Goal: Communication & Community: Participate in discussion

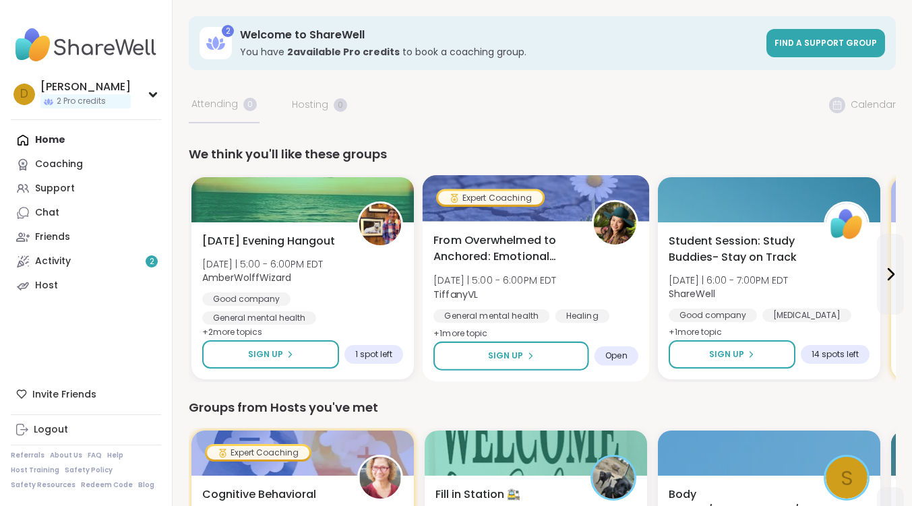
scroll to position [67, 0]
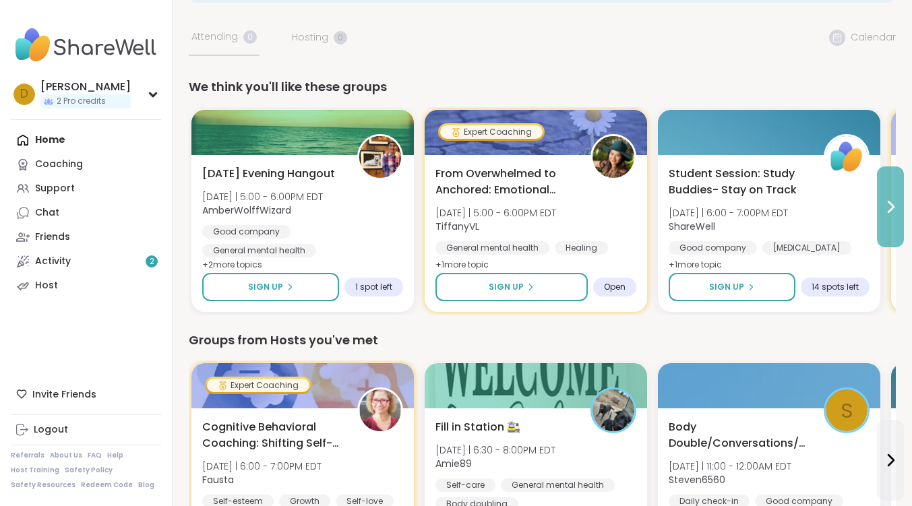
click at [893, 203] on icon at bounding box center [890, 207] width 16 height 16
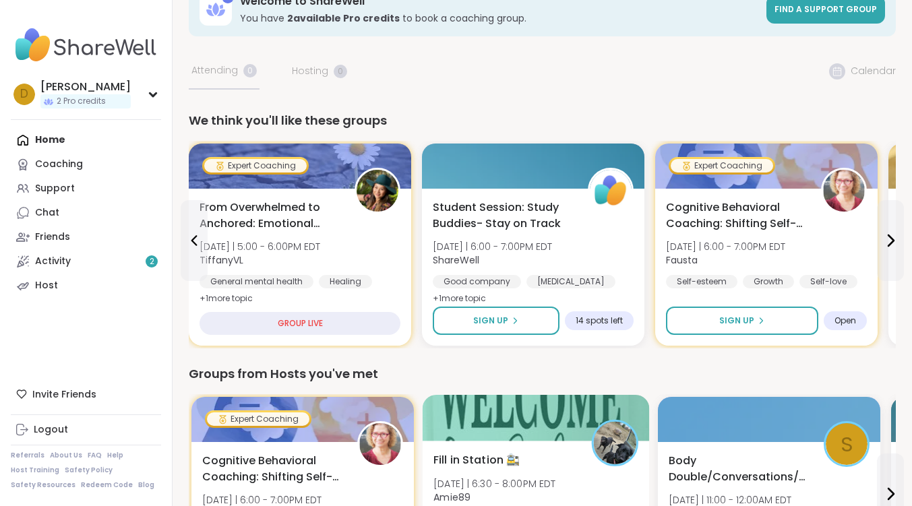
scroll to position [0, 0]
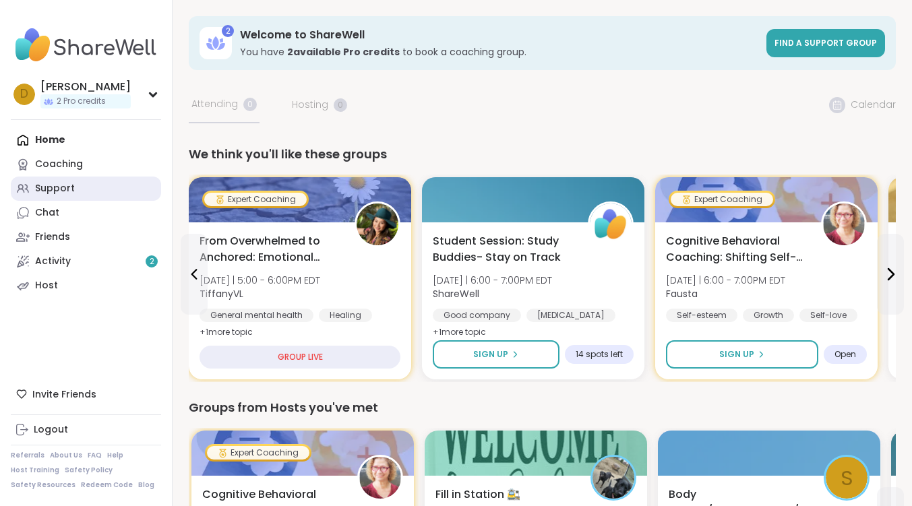
click at [38, 193] on div "Support" at bounding box center [55, 188] width 40 height 13
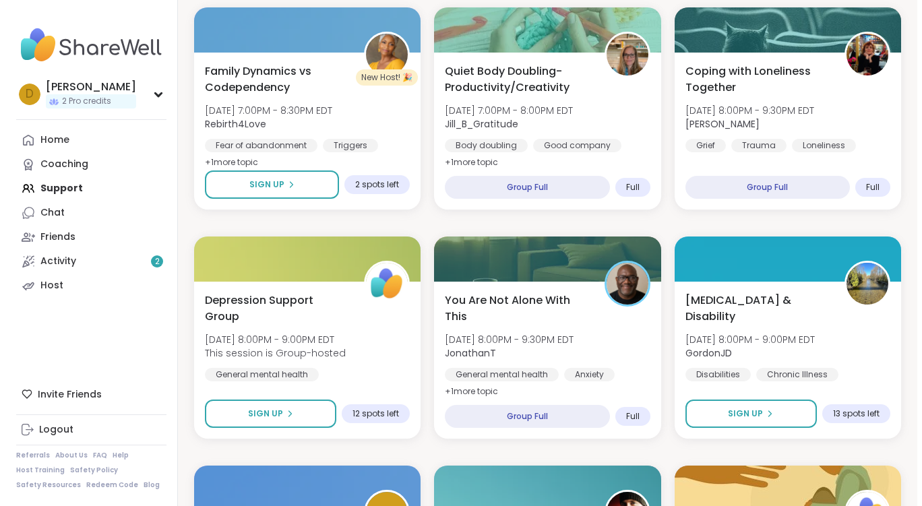
scroll to position [943, 0]
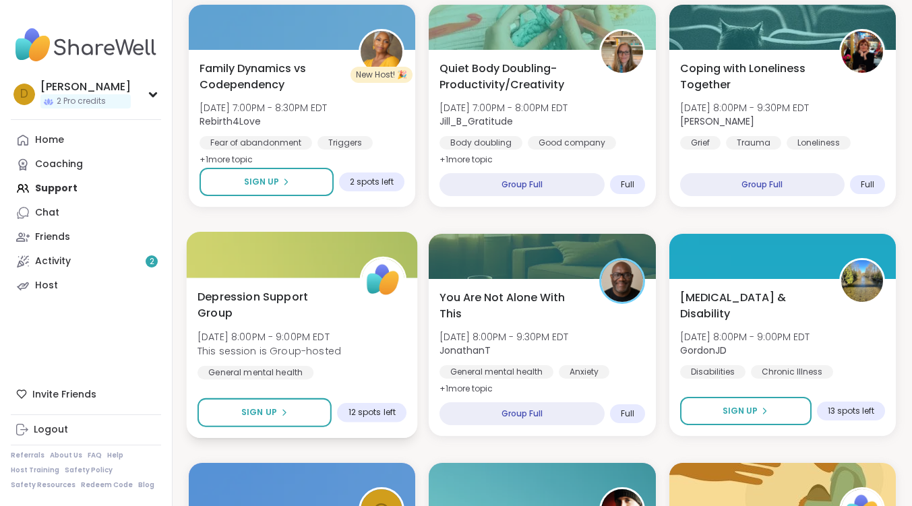
click at [300, 294] on span "Depression Support Group" at bounding box center [271, 304] width 148 height 33
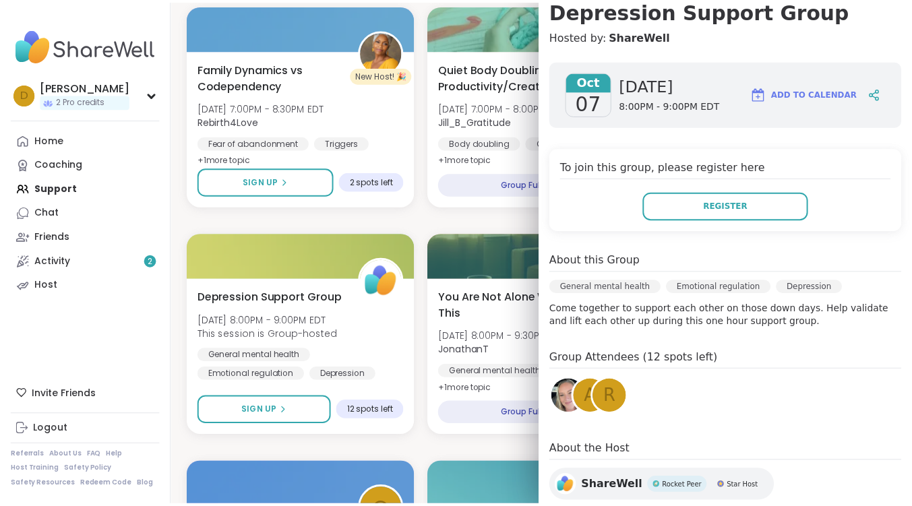
scroll to position [197, 0]
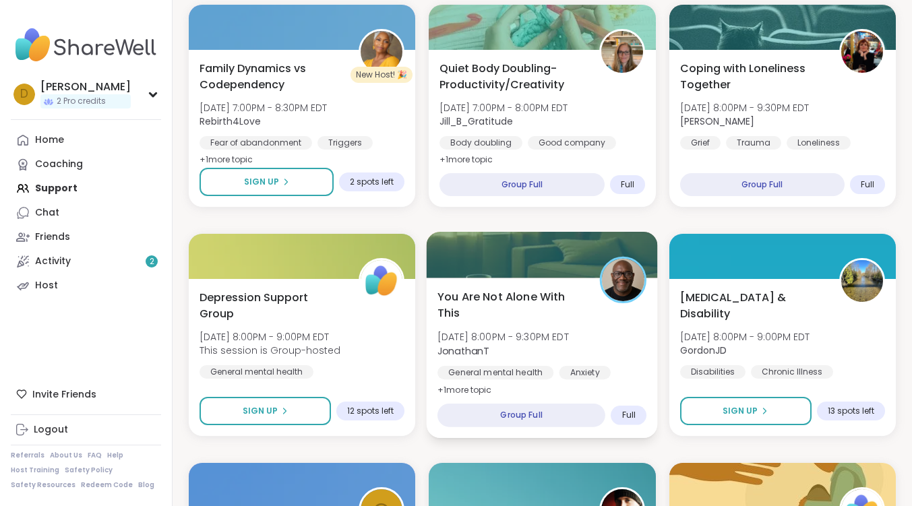
click at [515, 289] on span "You Are Not Alone With This" at bounding box center [511, 304] width 148 height 33
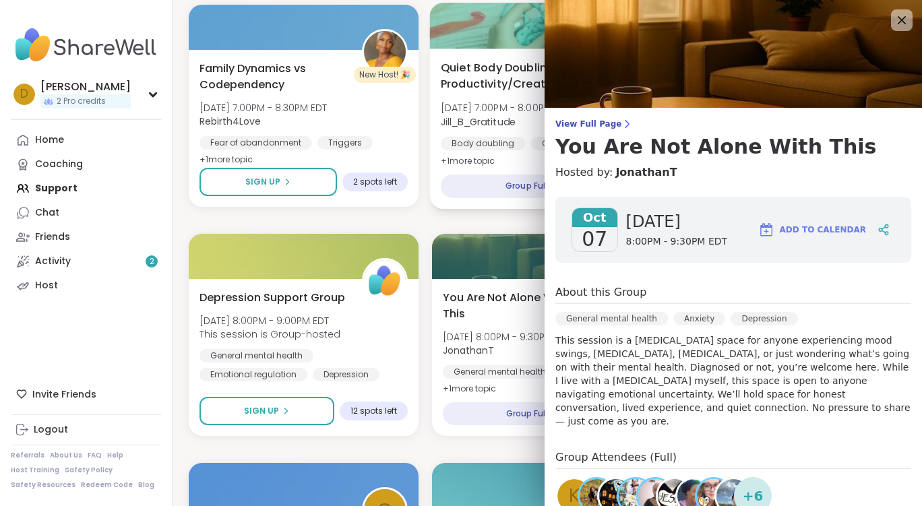
click at [458, 206] on div "Quiet Body Doubling- Productivity/Creativity [DATE] 7:00PM - 8:00PM EDT Jill_B_…" at bounding box center [547, 129] width 234 height 160
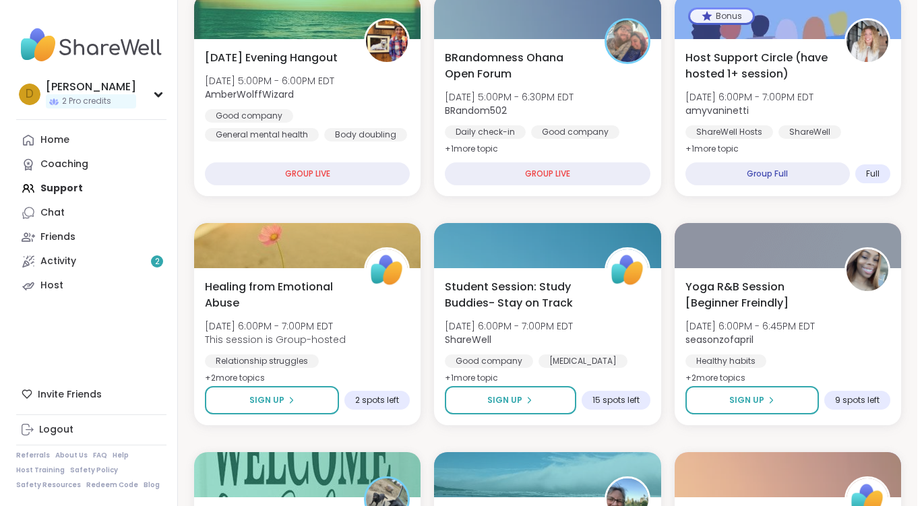
scroll to position [270, 0]
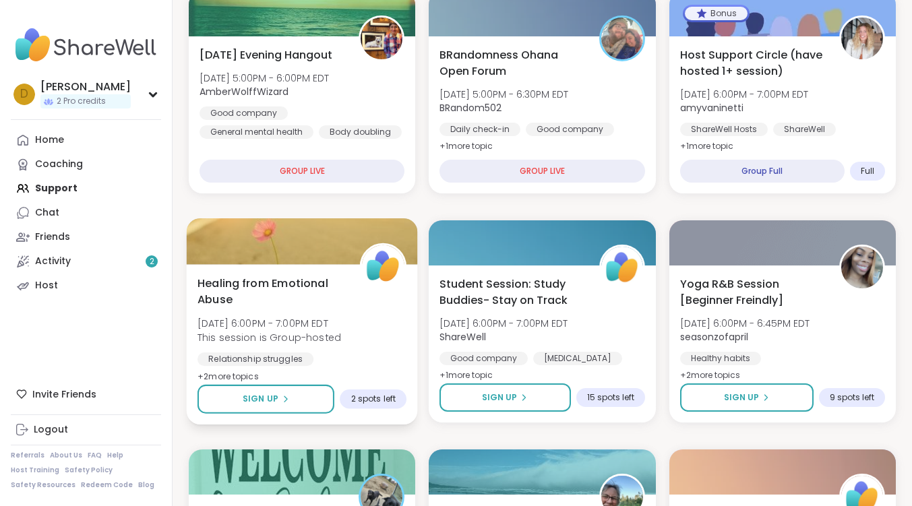
click at [273, 283] on span "Healing from Emotional Abuse" at bounding box center [271, 291] width 148 height 33
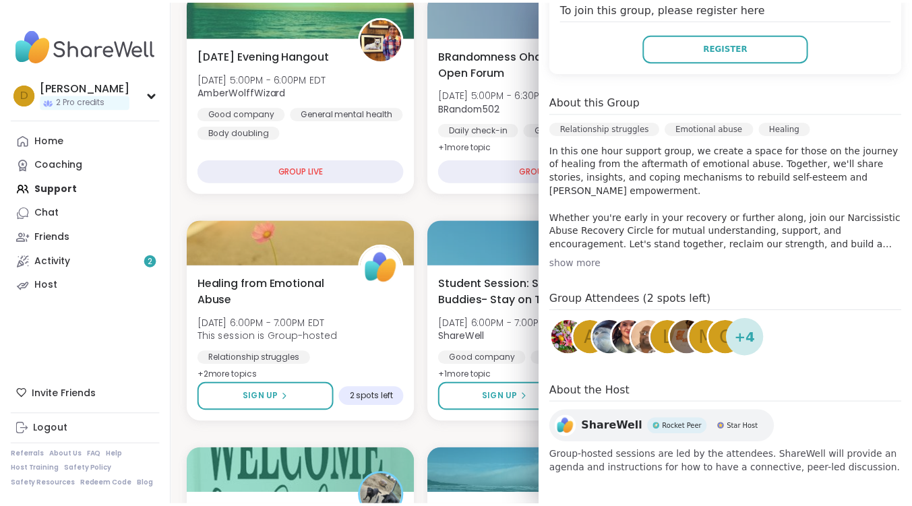
scroll to position [297, 0]
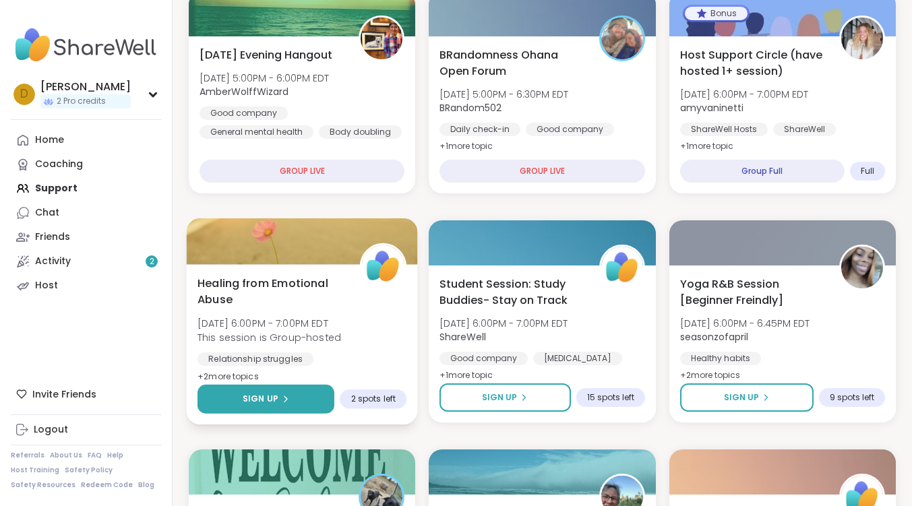
click at [297, 406] on button "Sign Up" at bounding box center [265, 399] width 137 height 29
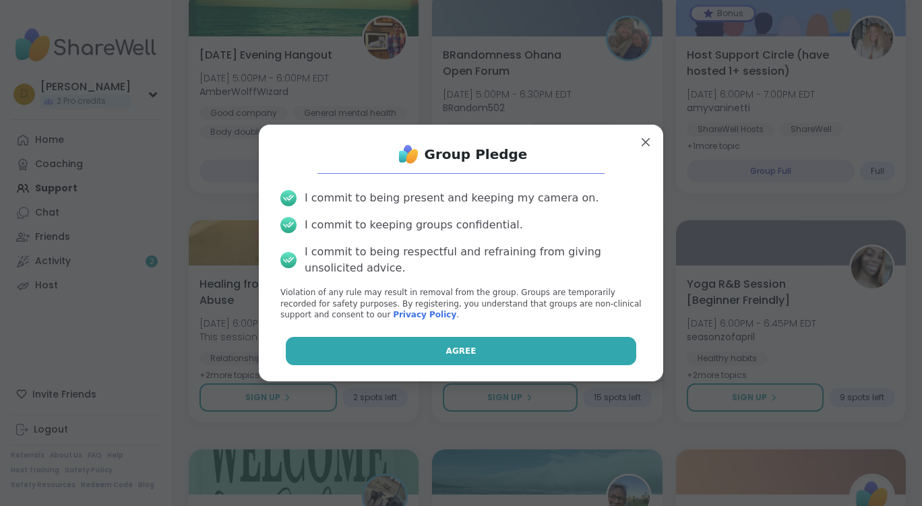
click at [472, 350] on button "Agree" at bounding box center [461, 351] width 351 height 28
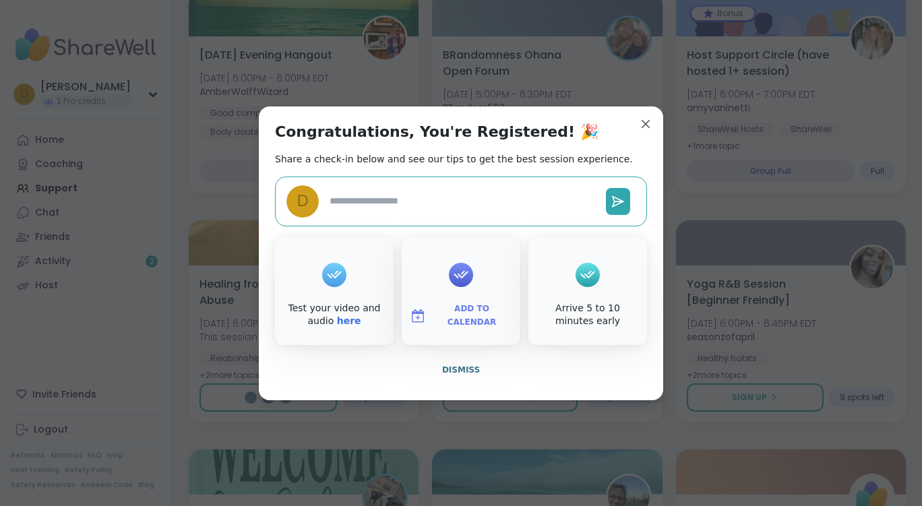
type textarea "*"
click at [453, 363] on button "Dismiss" at bounding box center [461, 370] width 372 height 28
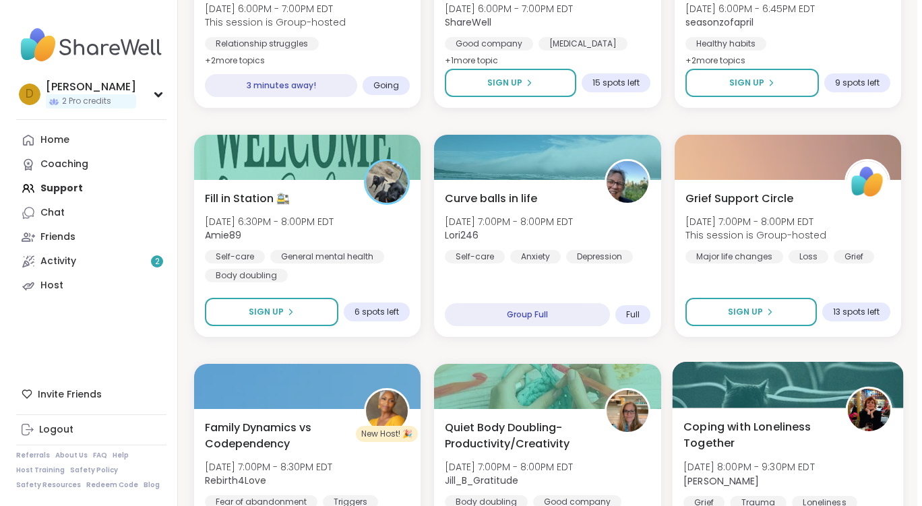
scroll to position [606, 0]
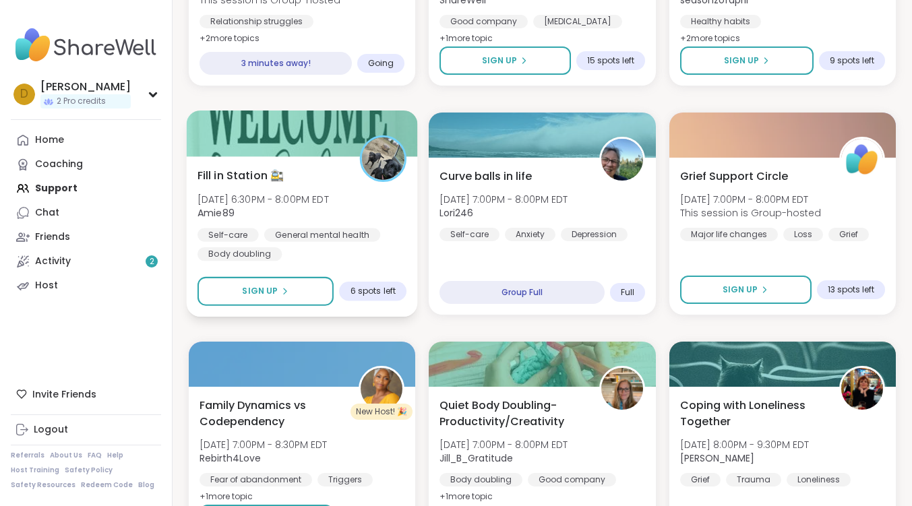
click at [229, 175] on span "Fill in Station 🚉" at bounding box center [240, 175] width 87 height 16
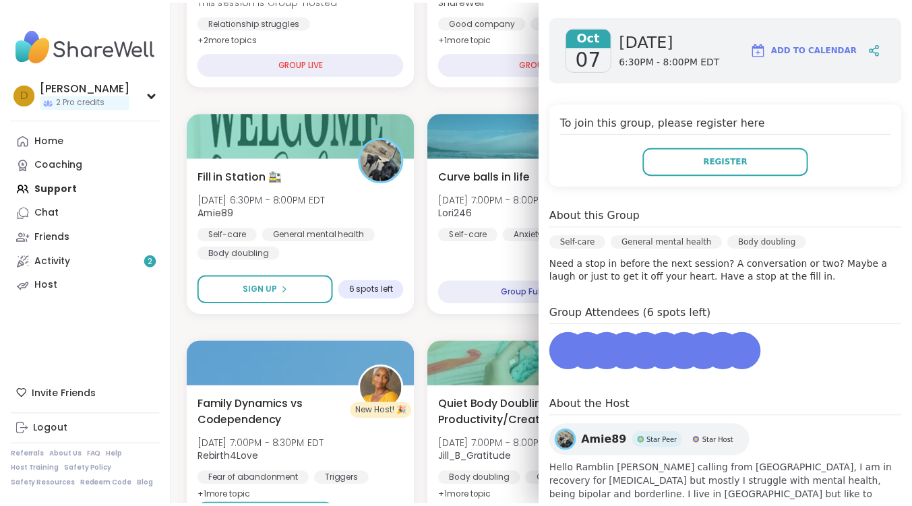
scroll to position [238, 0]
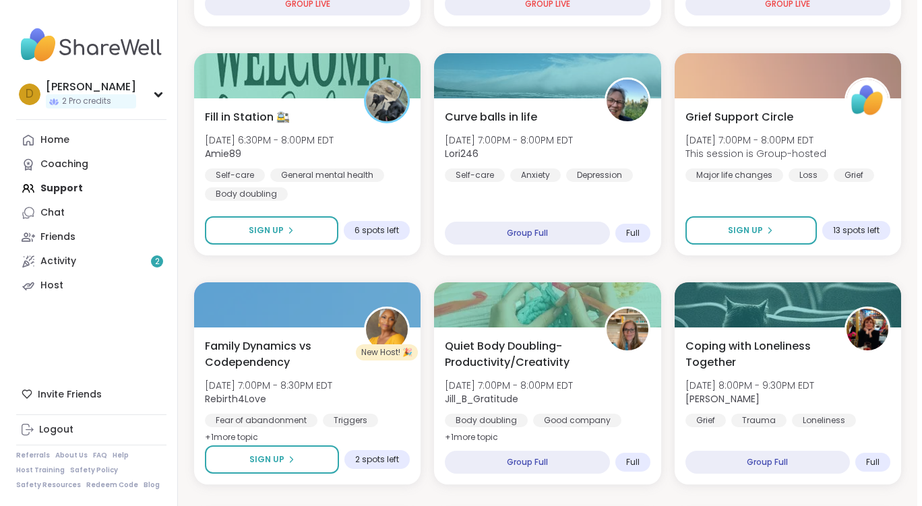
scroll to position [741, 0]
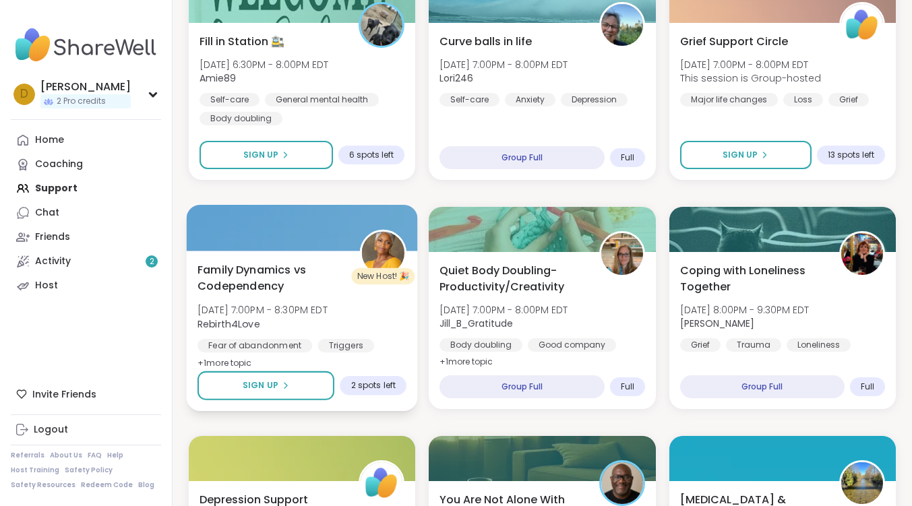
click at [261, 271] on span "Family Dynamics vs Codependency" at bounding box center [271, 277] width 148 height 33
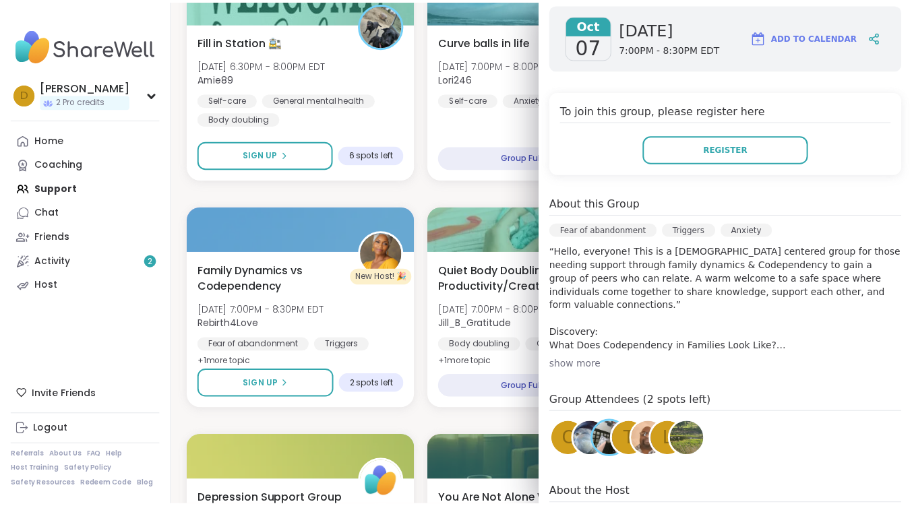
scroll to position [324, 0]
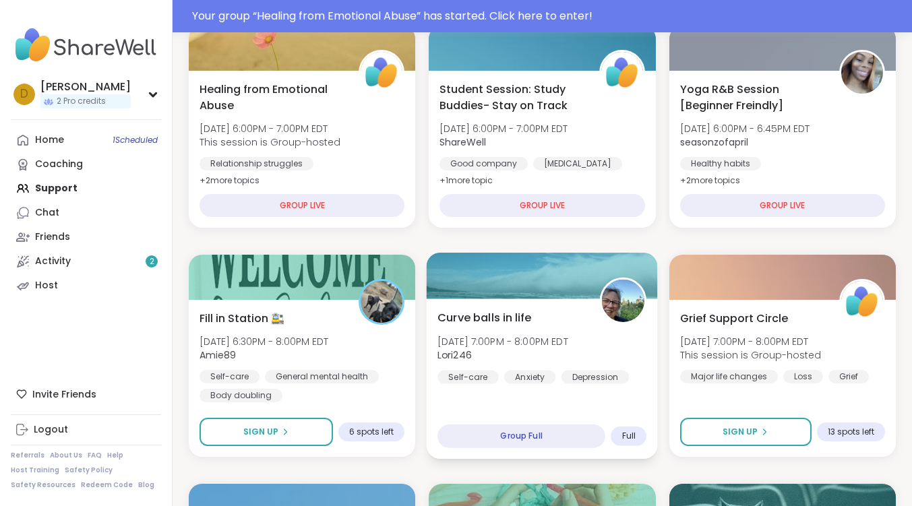
scroll to position [504, 0]
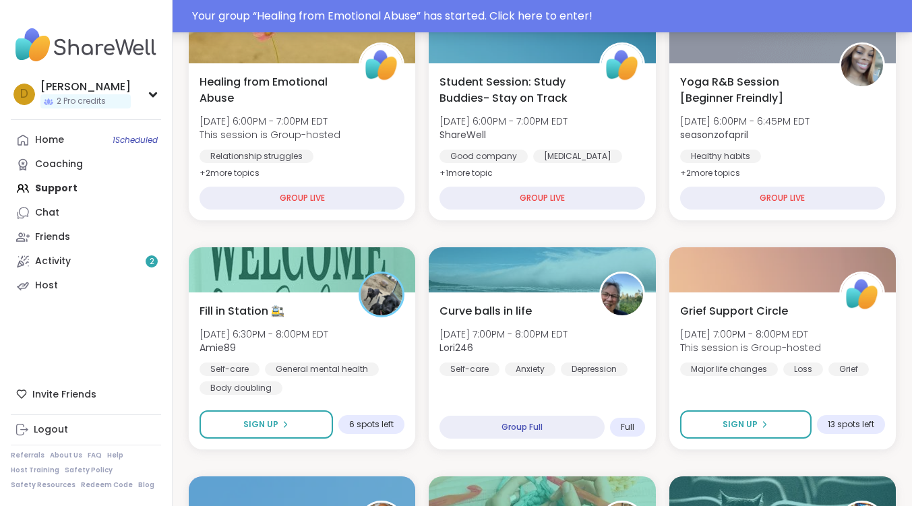
click at [391, 9] on div "Your group “ Healing from Emotional Abuse ” has started. Click here to enter!" at bounding box center [548, 16] width 712 height 16
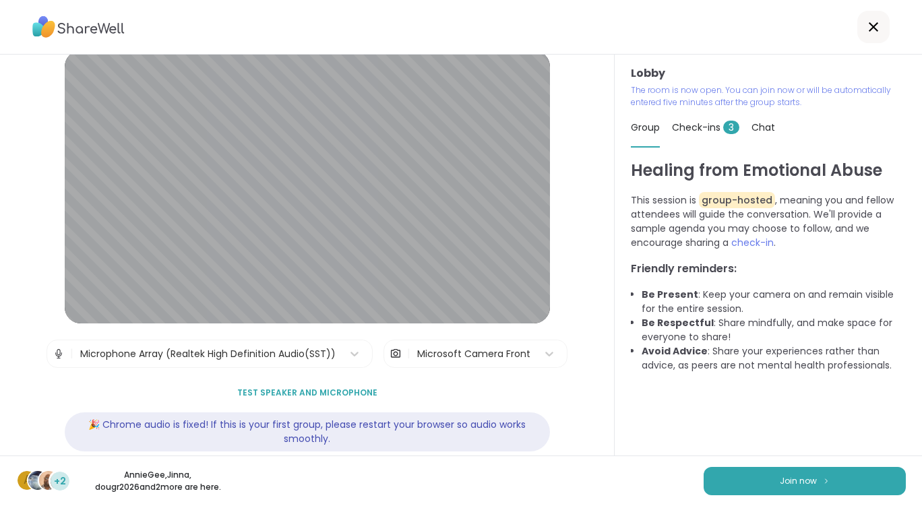
scroll to position [38, 0]
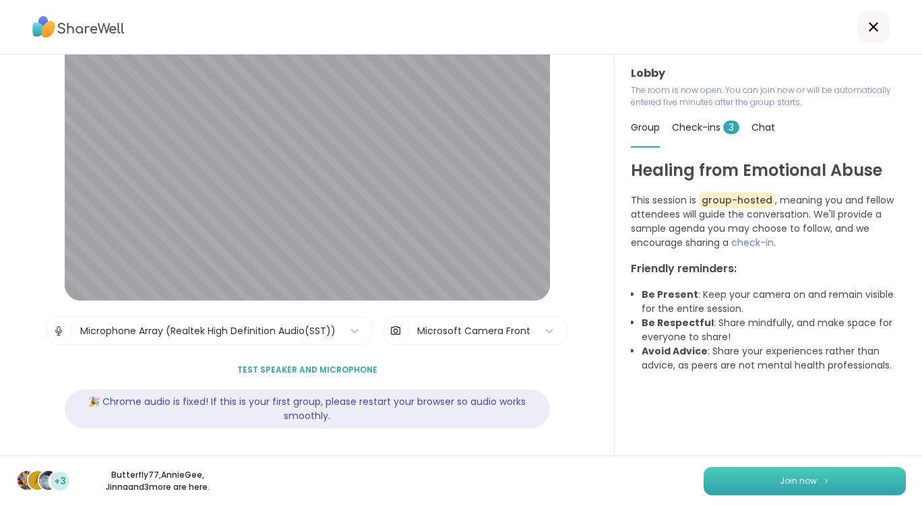
click at [783, 475] on span "Join now" at bounding box center [798, 481] width 37 height 12
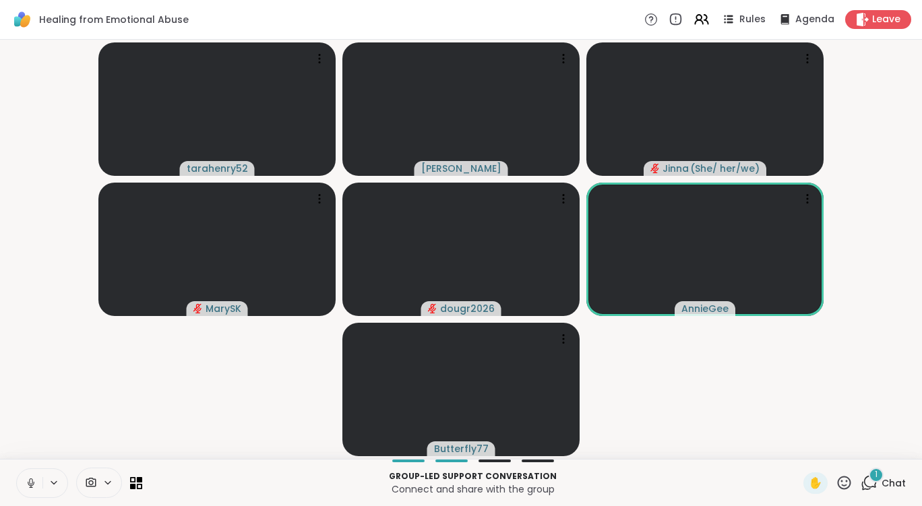
click at [106, 481] on icon at bounding box center [107, 482] width 11 height 11
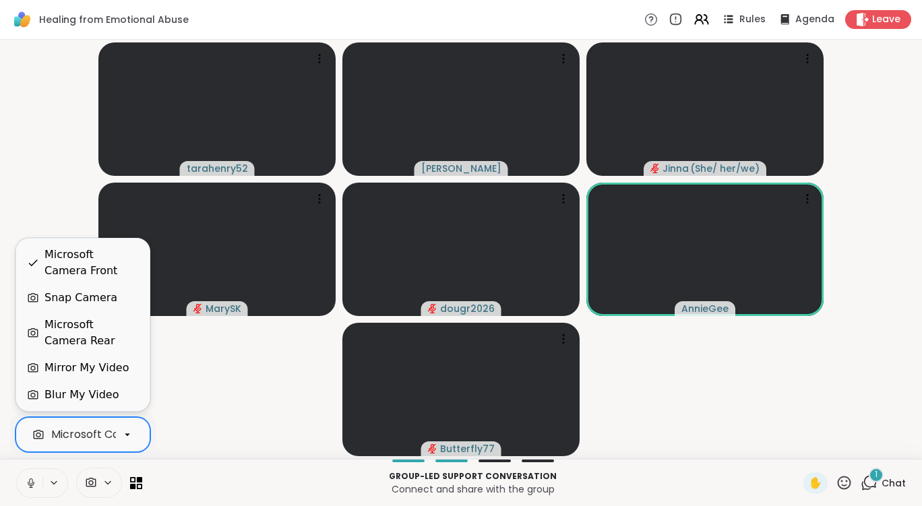
click at [130, 437] on icon at bounding box center [127, 435] width 12 height 12
click at [103, 392] on div "Blur My Video" at bounding box center [81, 395] width 74 height 16
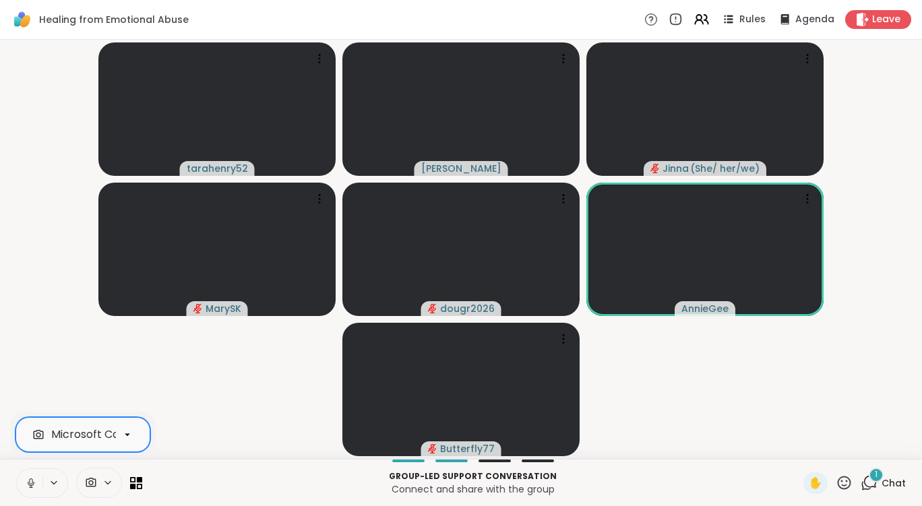
click at [864, 482] on icon at bounding box center [870, 482] width 13 height 12
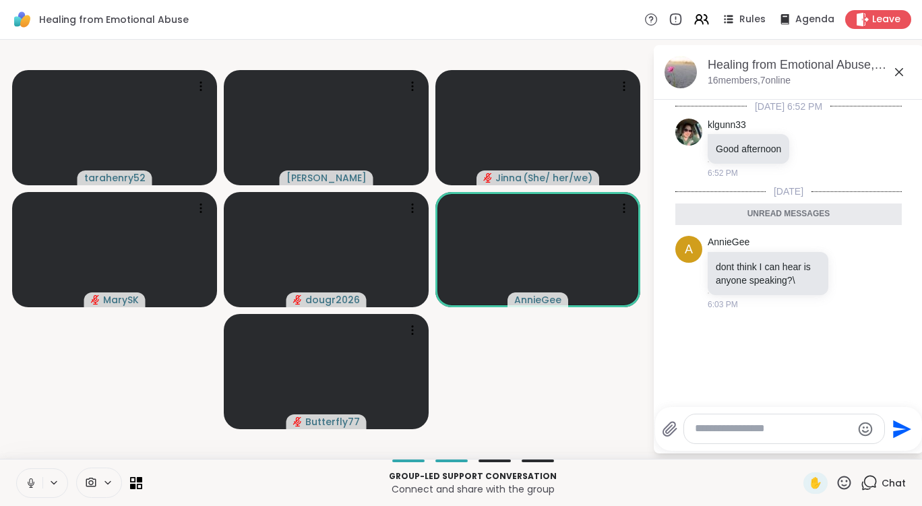
click at [38, 478] on button at bounding box center [30, 483] width 26 height 28
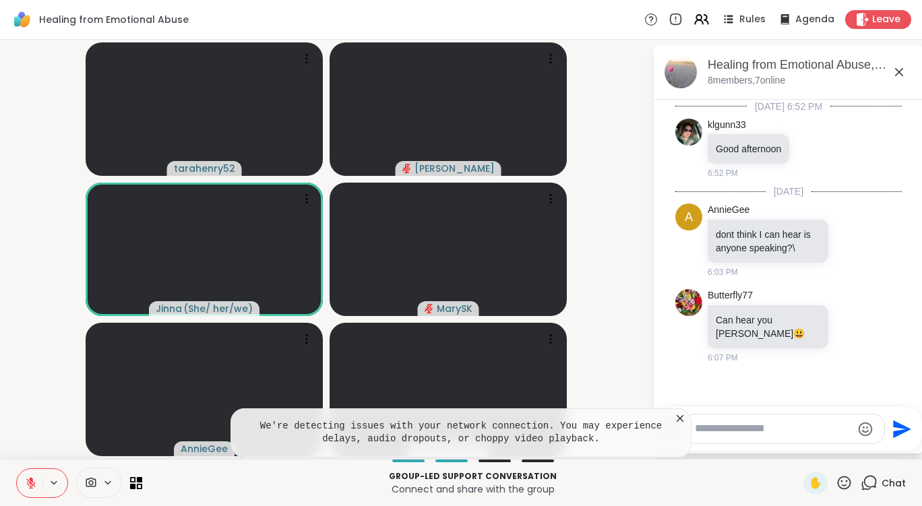
click at [680, 418] on icon at bounding box center [680, 418] width 7 height 7
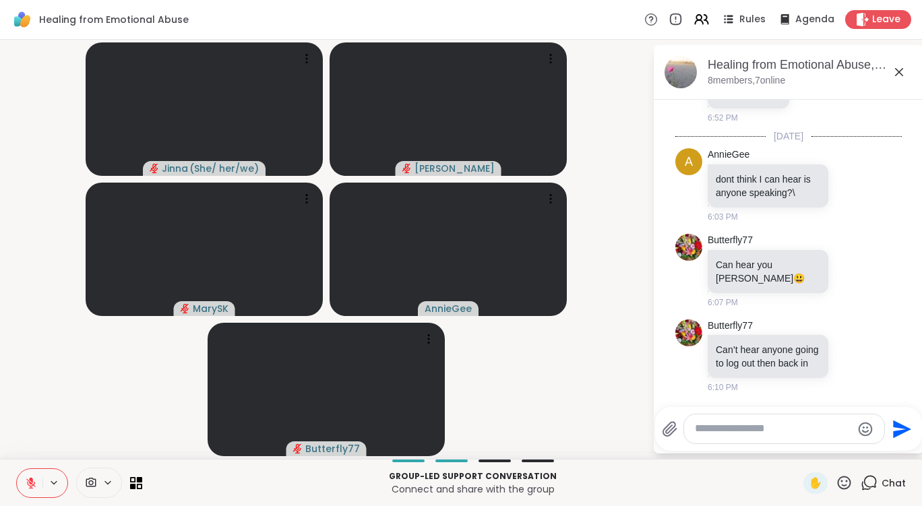
scroll to position [69, 0]
click at [42, 480] on button at bounding box center [30, 483] width 26 height 28
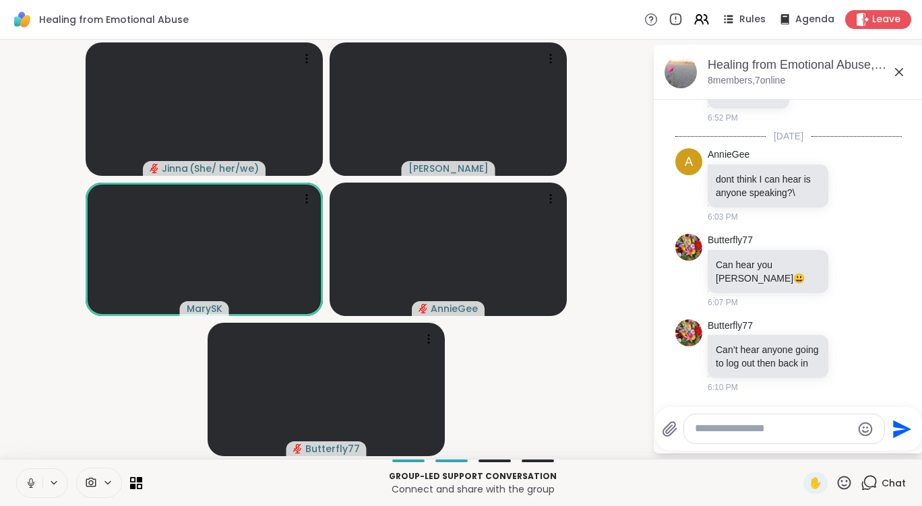
drag, startPoint x: 42, startPoint y: 478, endPoint x: 40, endPoint y: 484, distance: 6.9
click at [40, 484] on button at bounding box center [30, 483] width 26 height 28
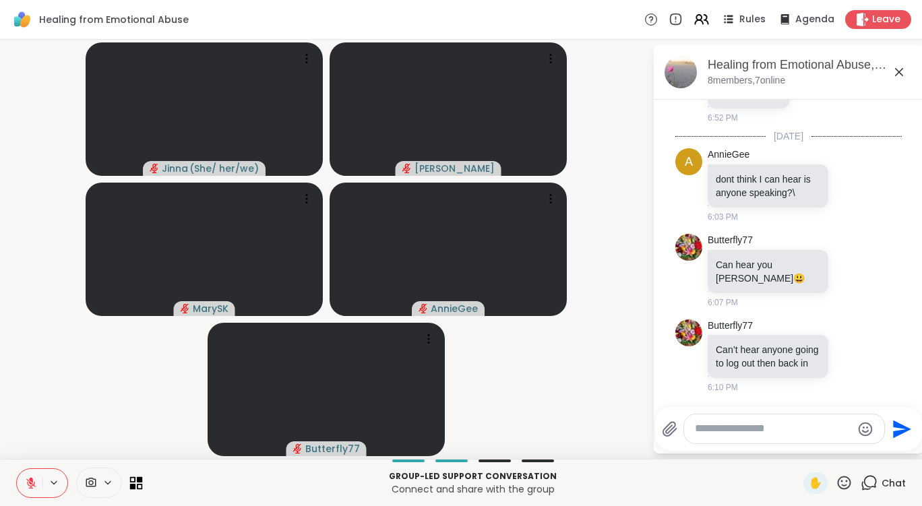
click at [135, 487] on icon at bounding box center [133, 486] width 6 height 6
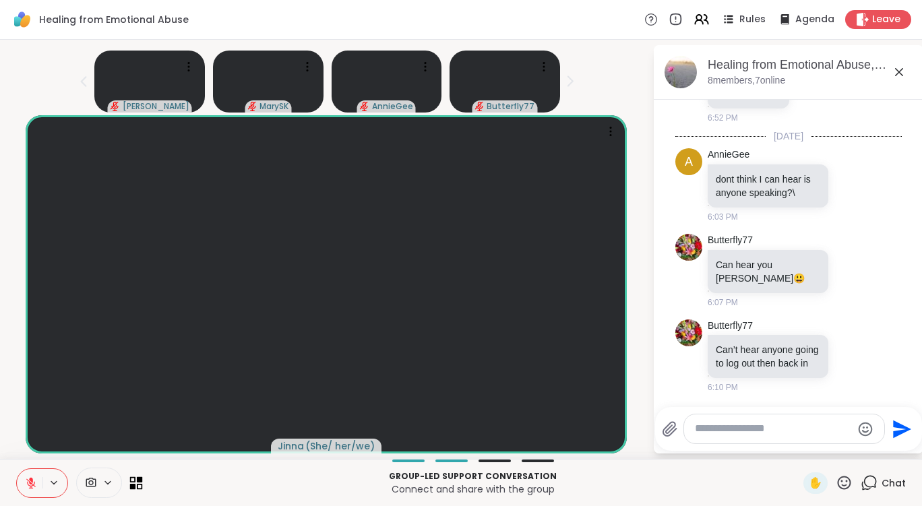
click at [133, 480] on icon at bounding box center [136, 482] width 13 height 13
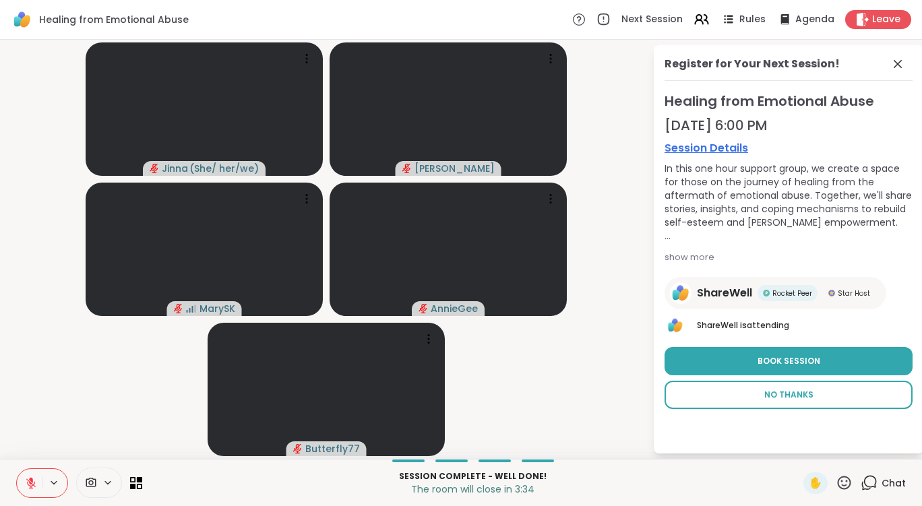
click at [784, 396] on span "No Thanks" at bounding box center [788, 395] width 49 height 12
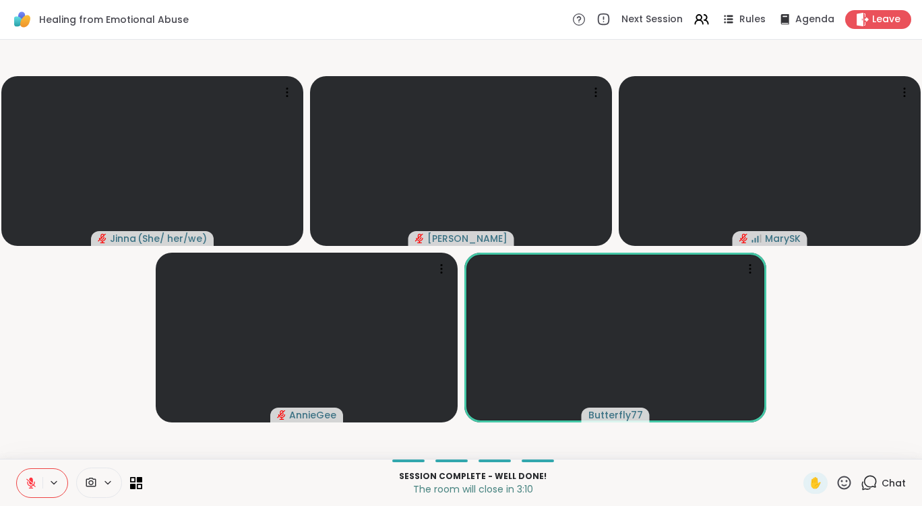
click at [33, 483] on icon at bounding box center [31, 483] width 12 height 12
click at [34, 480] on icon at bounding box center [31, 483] width 12 height 12
click at [860, 480] on icon at bounding box center [868, 482] width 17 height 17
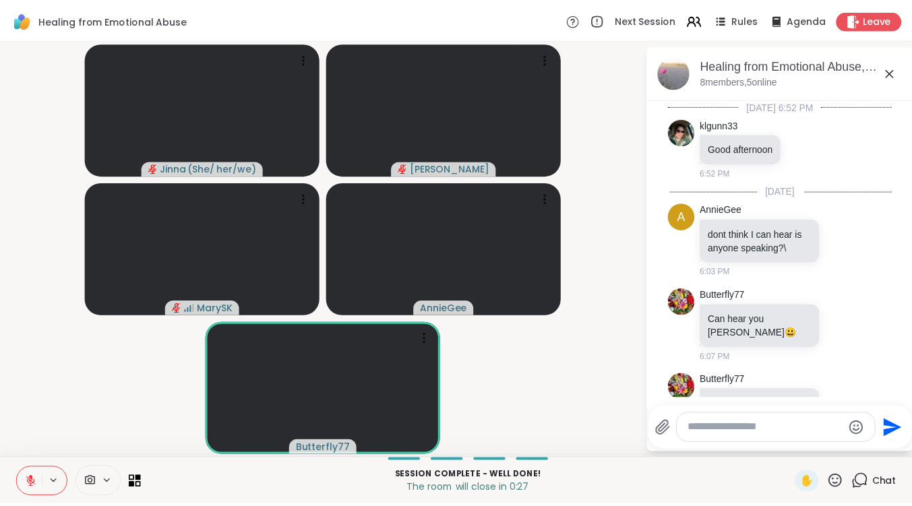
scroll to position [429, 0]
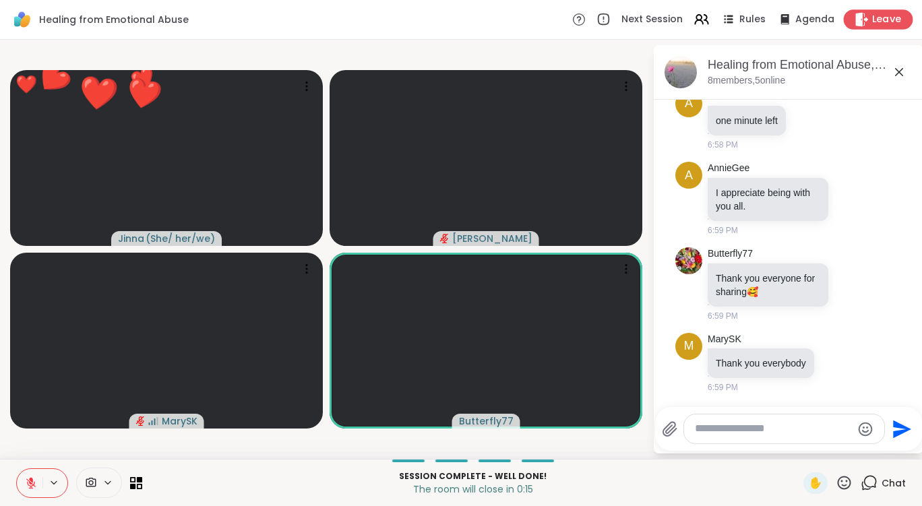
click at [856, 15] on icon at bounding box center [862, 19] width 13 height 14
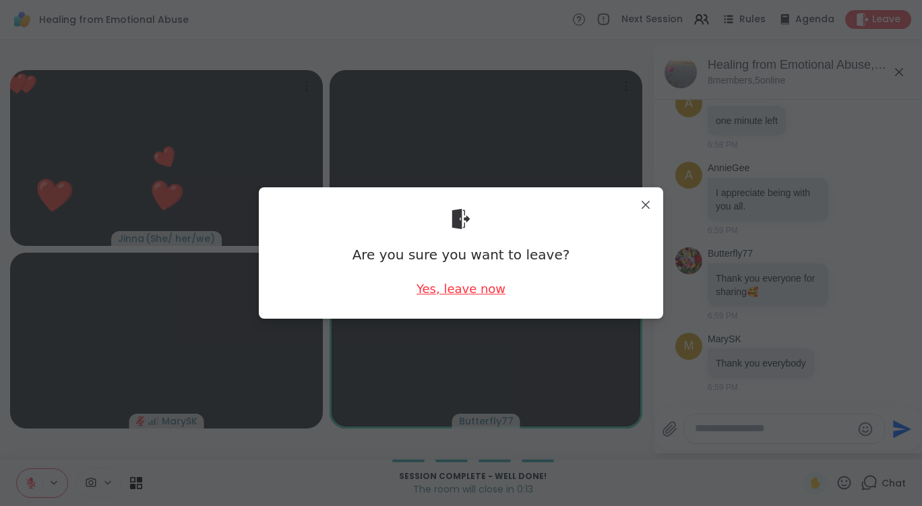
click at [455, 292] on div "Yes, leave now" at bounding box center [460, 288] width 89 height 17
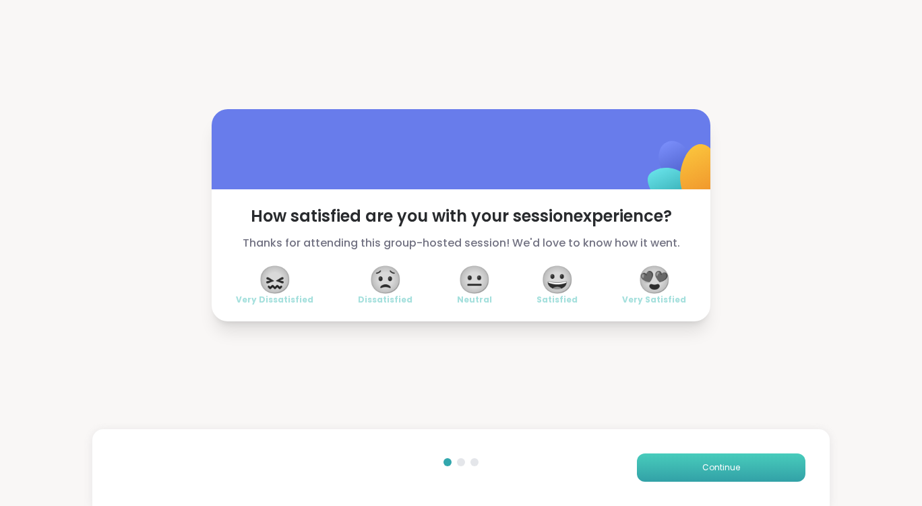
click at [739, 468] on button "Continue" at bounding box center [721, 467] width 168 height 28
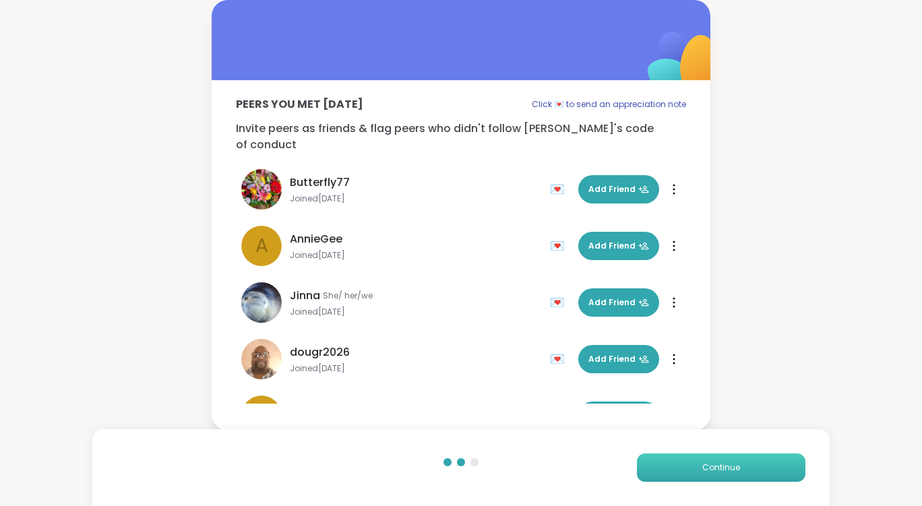
click at [711, 464] on span "Continue" at bounding box center [721, 468] width 38 height 12
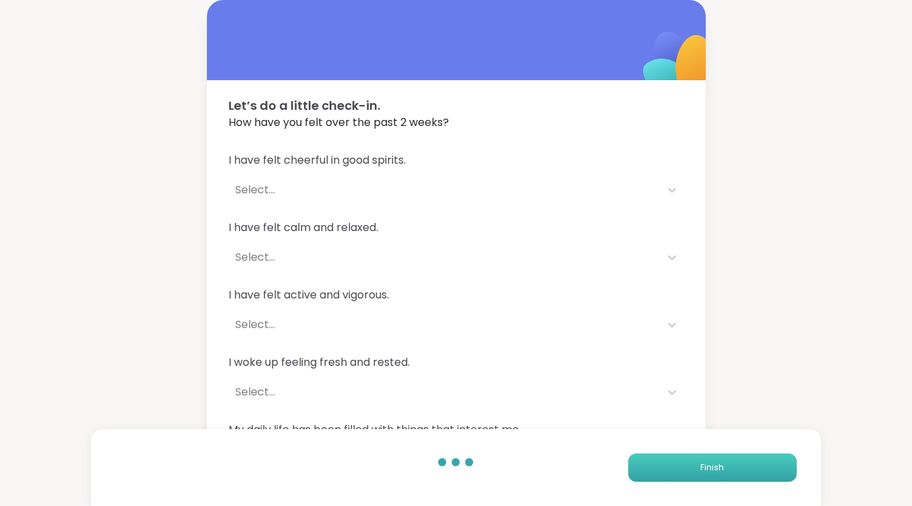
click at [713, 466] on span "Finish" at bounding box center [712, 468] width 24 height 12
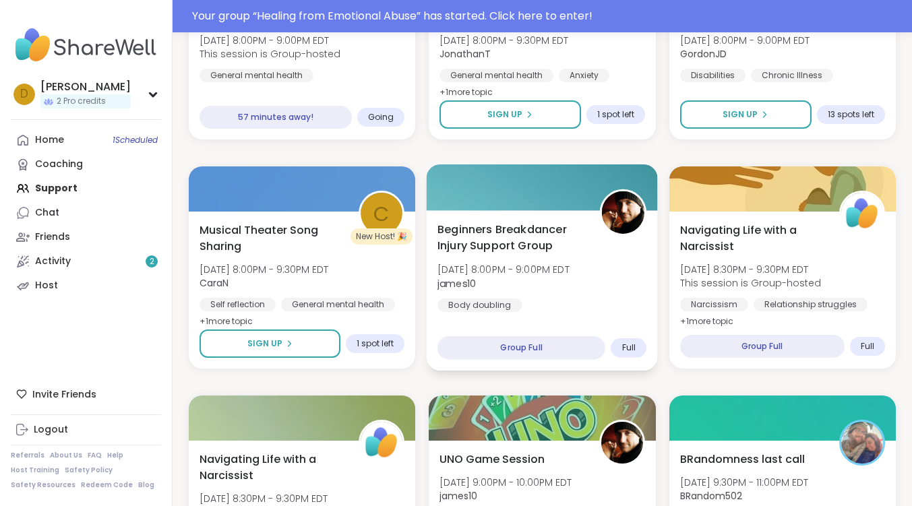
scroll to position [943, 0]
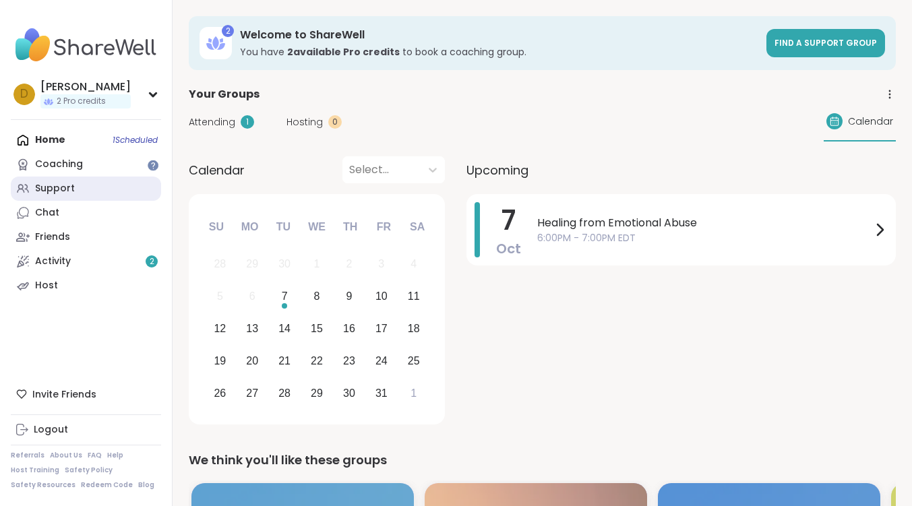
click at [56, 188] on div "Support" at bounding box center [55, 188] width 40 height 13
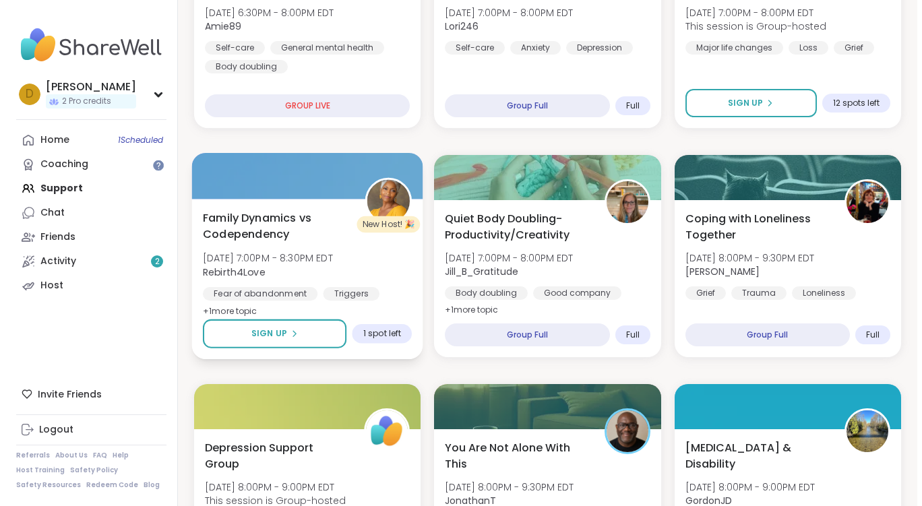
scroll to position [606, 0]
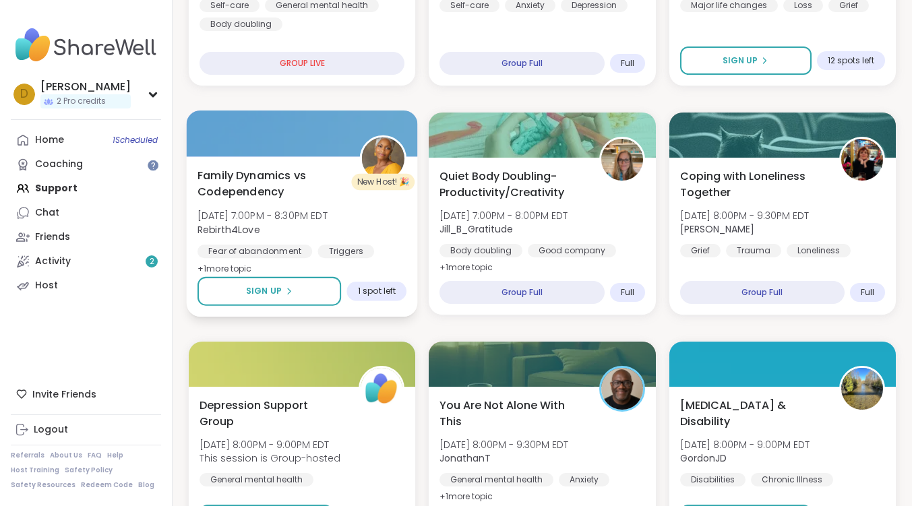
click at [261, 184] on span "Family Dynamics vs Codependency" at bounding box center [271, 183] width 148 height 33
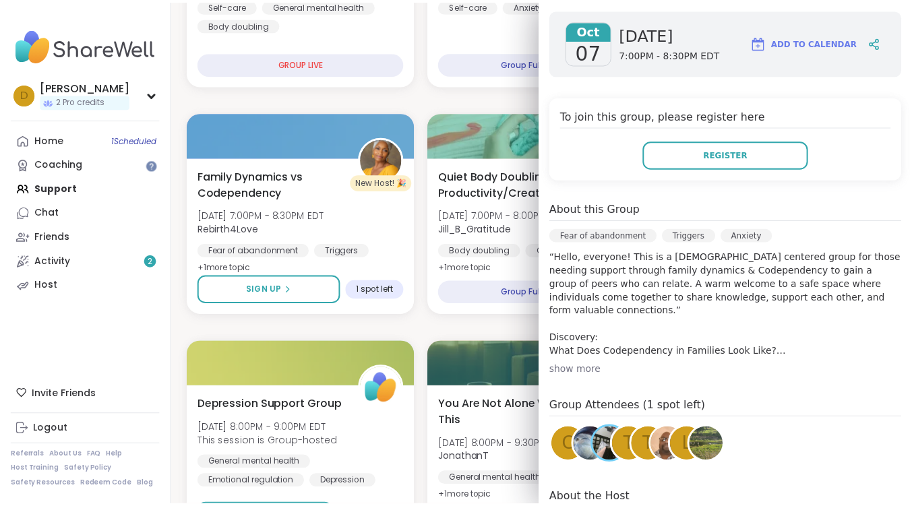
scroll to position [270, 0]
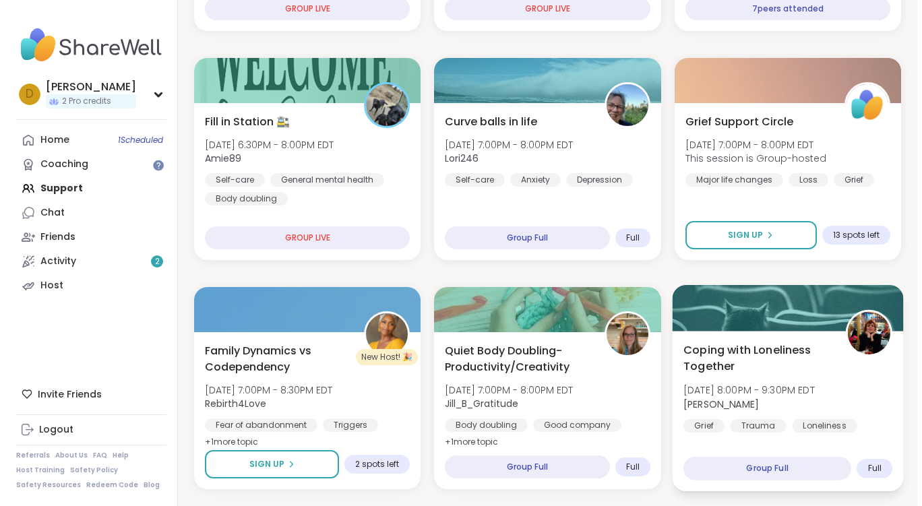
scroll to position [404, 0]
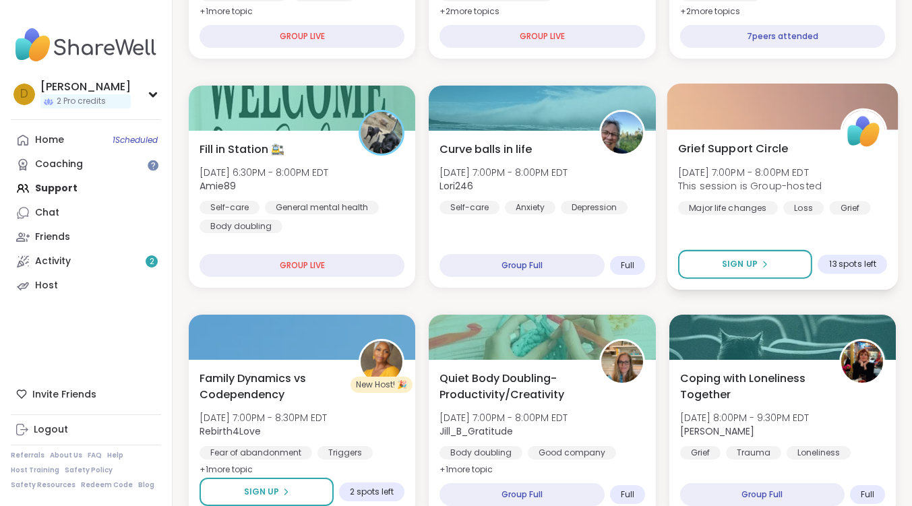
click at [741, 146] on span "Grief Support Circle" at bounding box center [733, 148] width 110 height 16
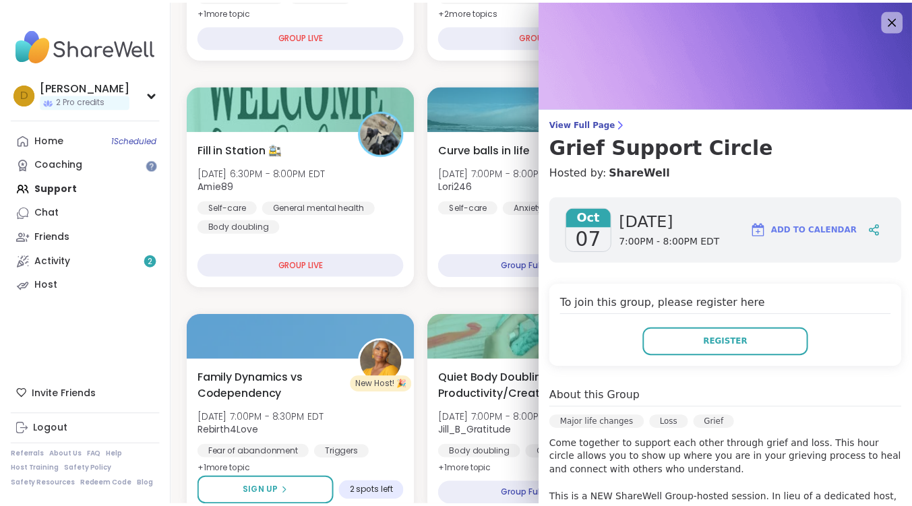
scroll to position [265, 0]
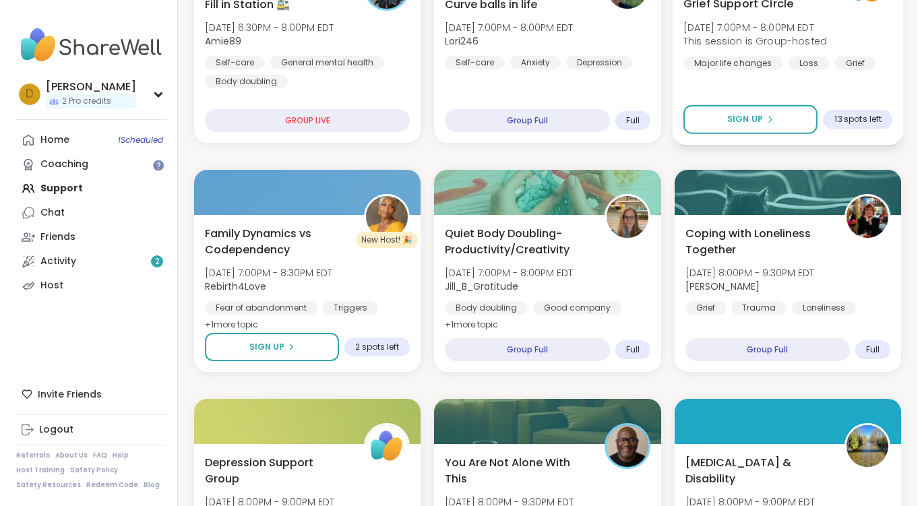
scroll to position [606, 0]
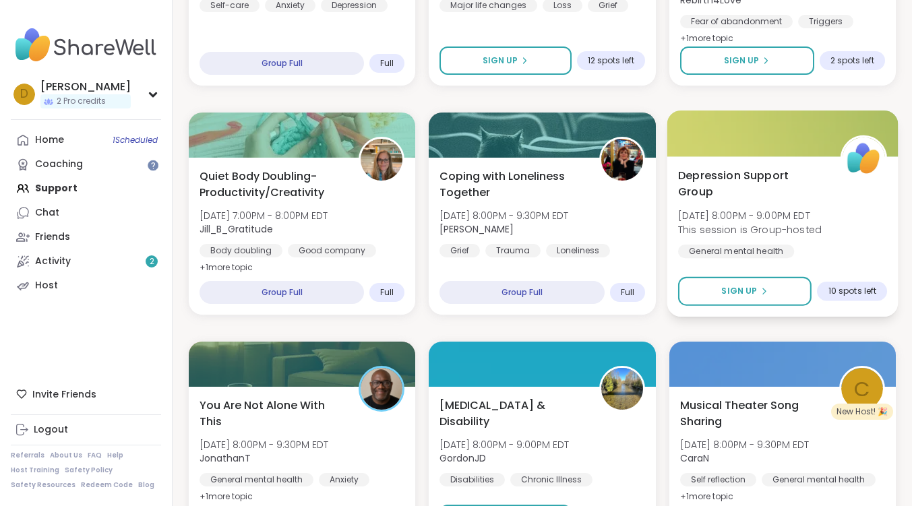
click at [774, 178] on span "Depression Support Group" at bounding box center [752, 183] width 148 height 33
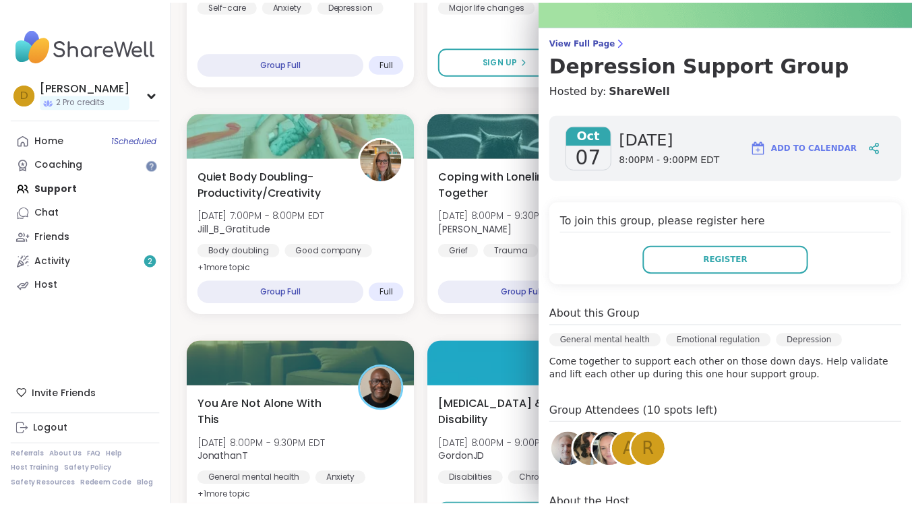
scroll to position [197, 0]
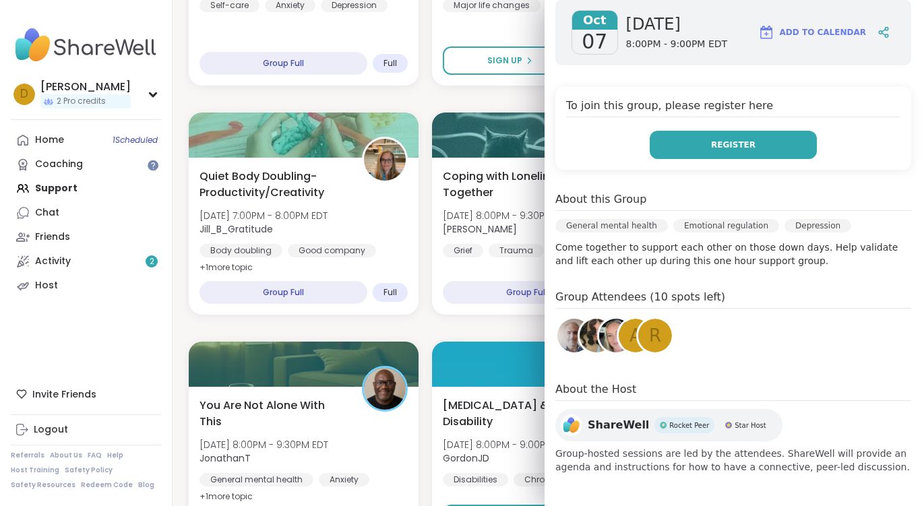
click at [715, 142] on span "Register" at bounding box center [733, 145] width 44 height 12
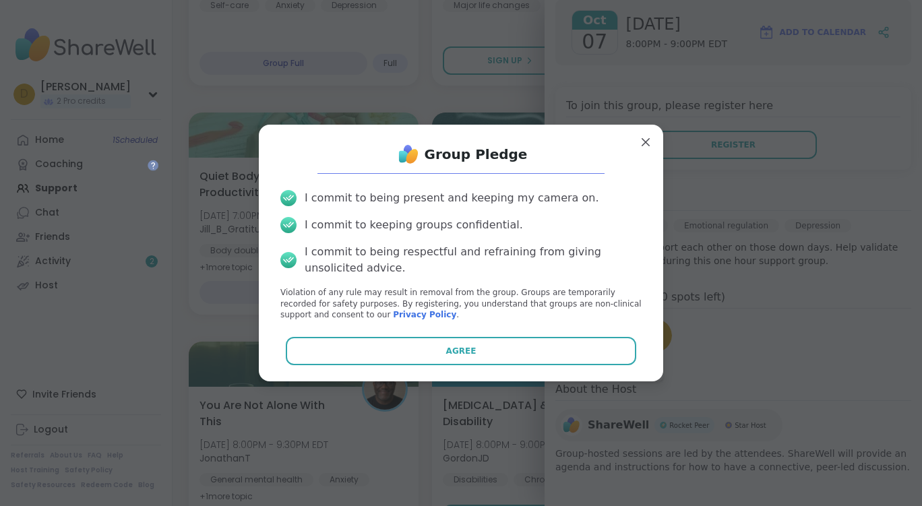
click at [391, 347] on button "Agree" at bounding box center [461, 351] width 351 height 28
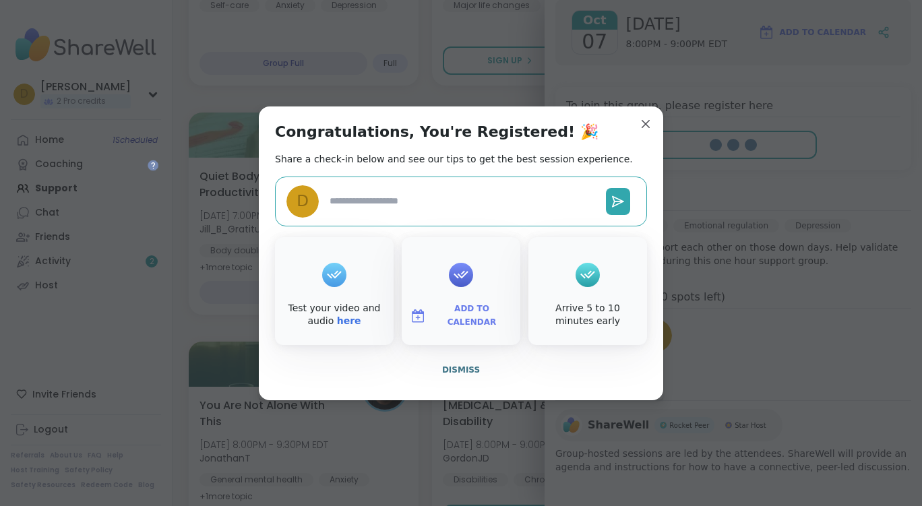
type textarea "*"
click at [453, 371] on span "Dismiss" at bounding box center [461, 369] width 38 height 9
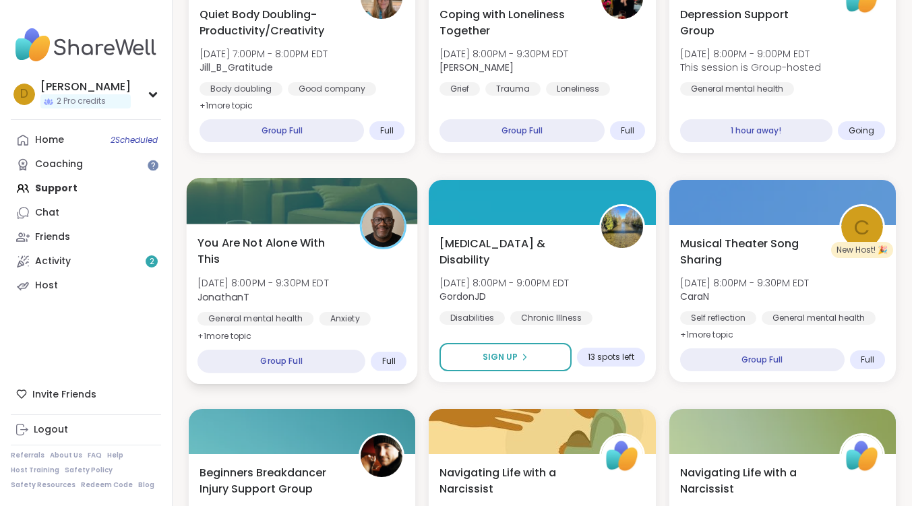
scroll to position [876, 0]
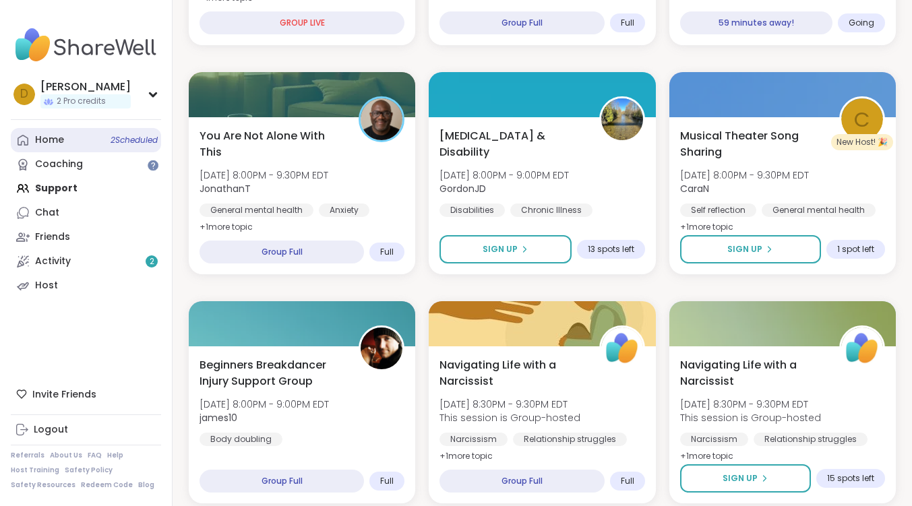
click at [56, 139] on div "Home 2 Scheduled" at bounding box center [49, 139] width 29 height 13
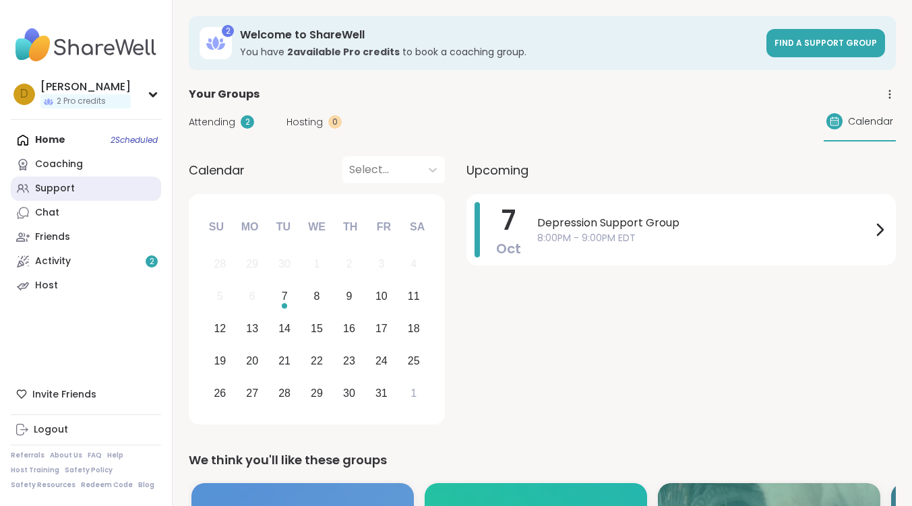
click at [56, 196] on link "Support" at bounding box center [86, 189] width 150 height 24
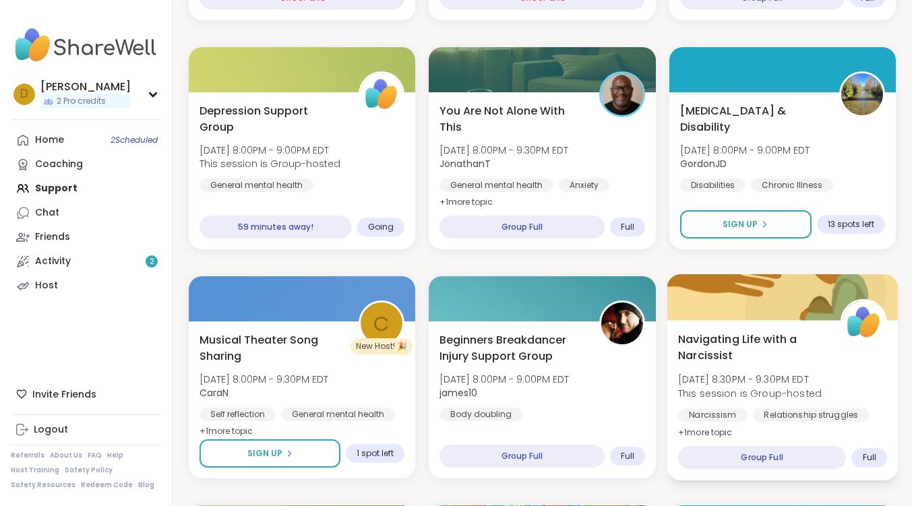
scroll to position [674, 0]
